Goal: Information Seeking & Learning: Learn about a topic

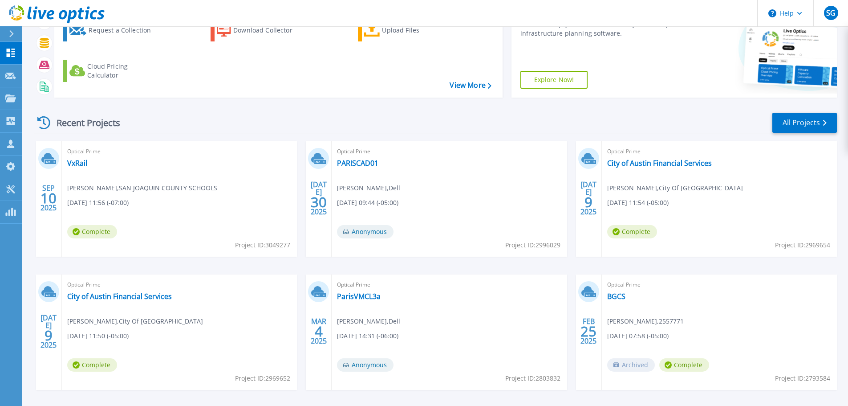
scroll to position [125, 0]
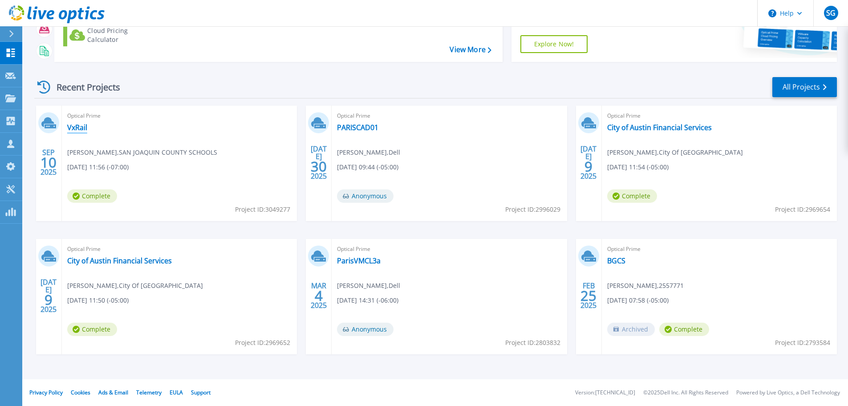
click at [78, 127] on link "VxRail" at bounding box center [77, 127] width 20 height 9
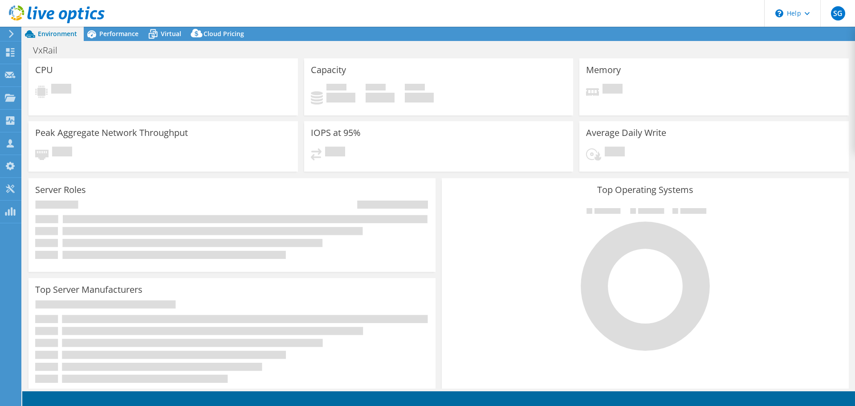
select select "USD"
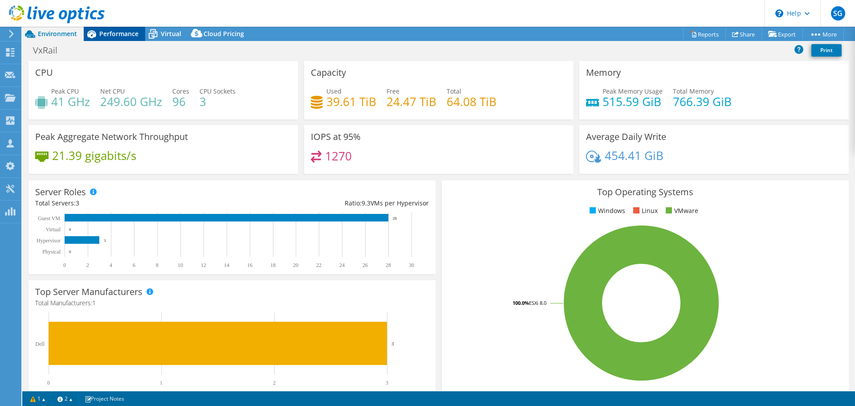
click at [114, 34] on span "Performance" at bounding box center [118, 33] width 39 height 8
